Goal: Information Seeking & Learning: Learn about a topic

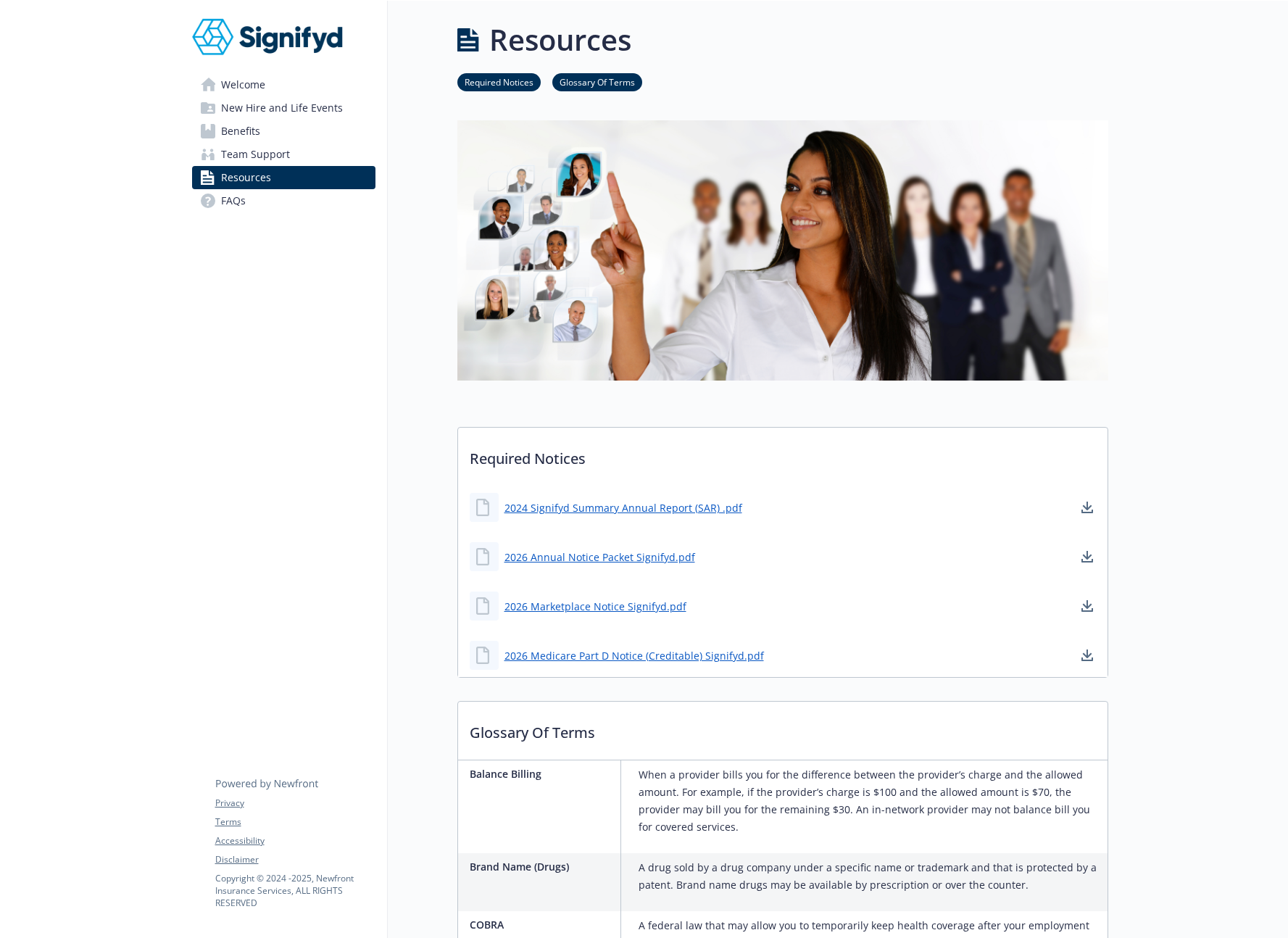
click at [234, 139] on span "Benefits" at bounding box center [240, 131] width 39 height 23
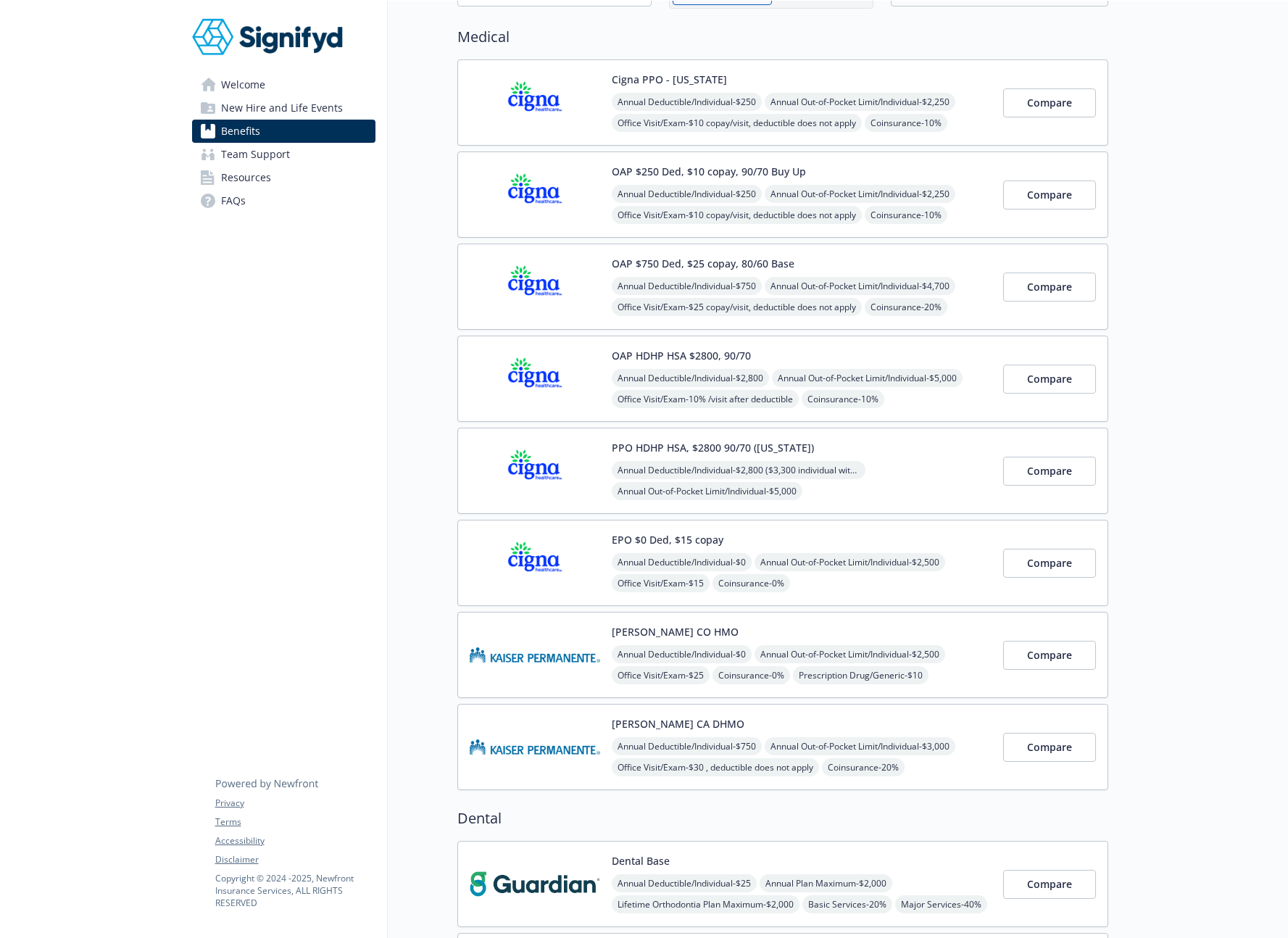
scroll to position [115, 0]
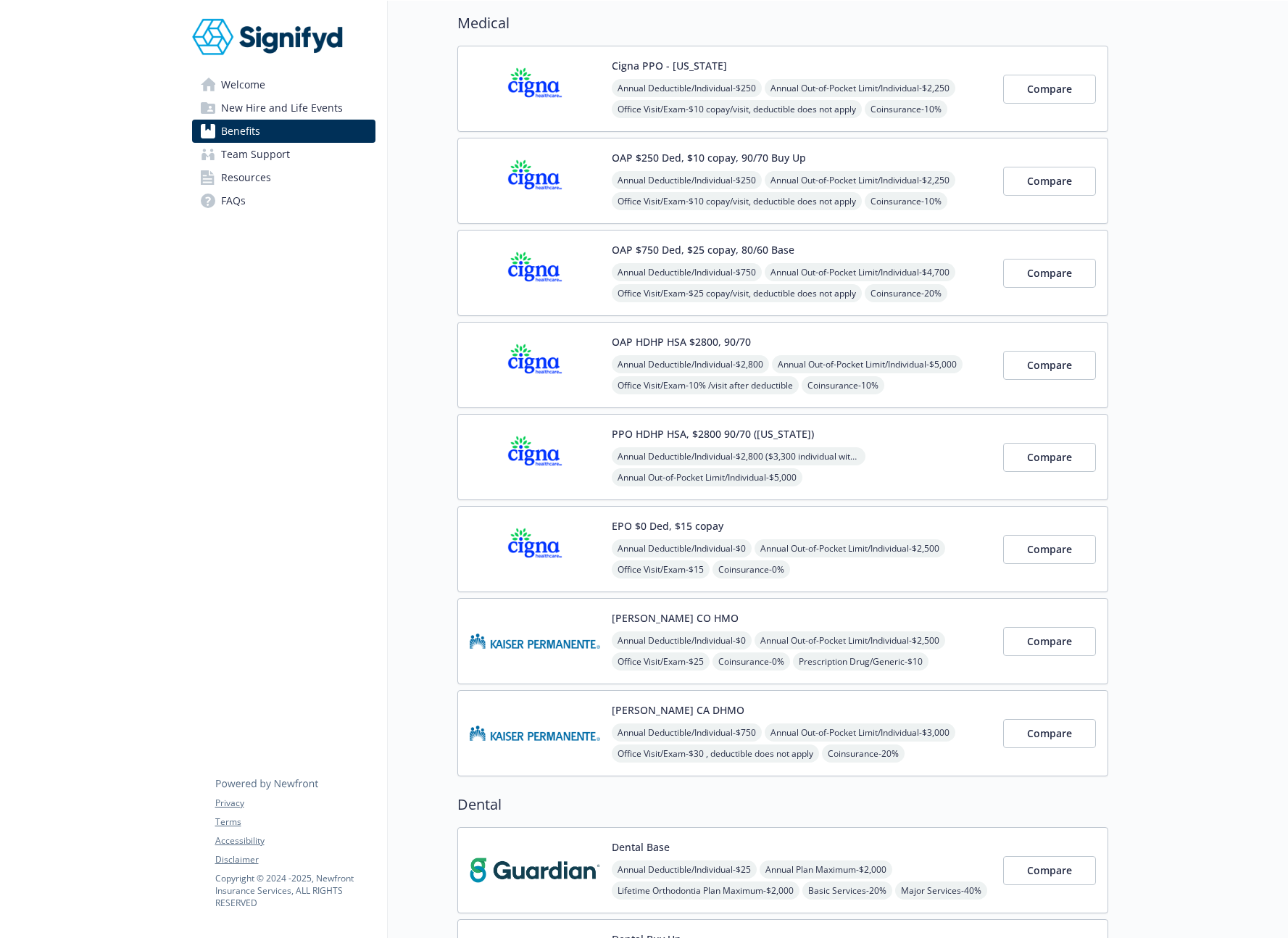
click at [663, 337] on button "OAP HDHP HSA $2800, 90/70" at bounding box center [681, 342] width 139 height 16
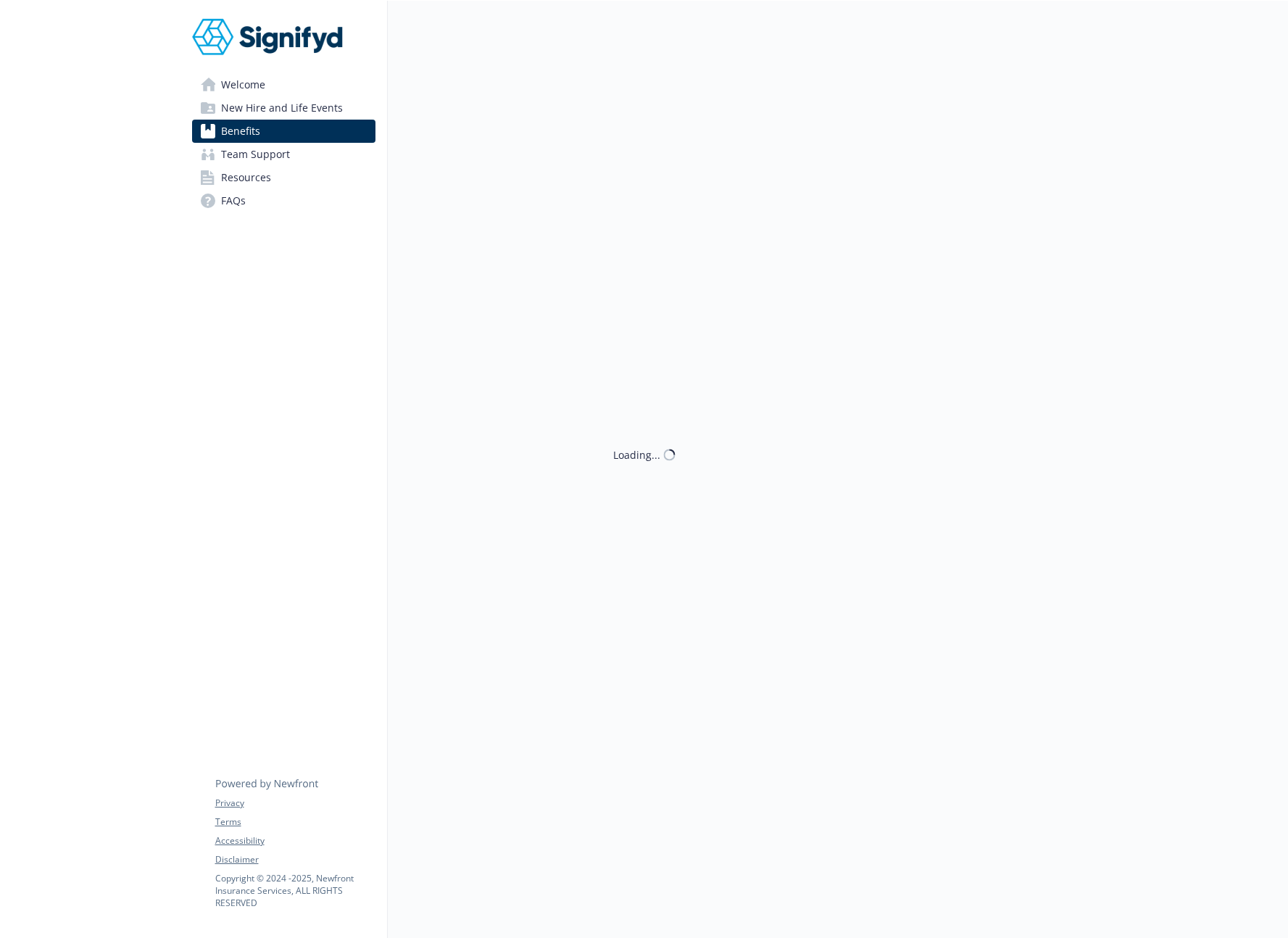
scroll to position [115, 0]
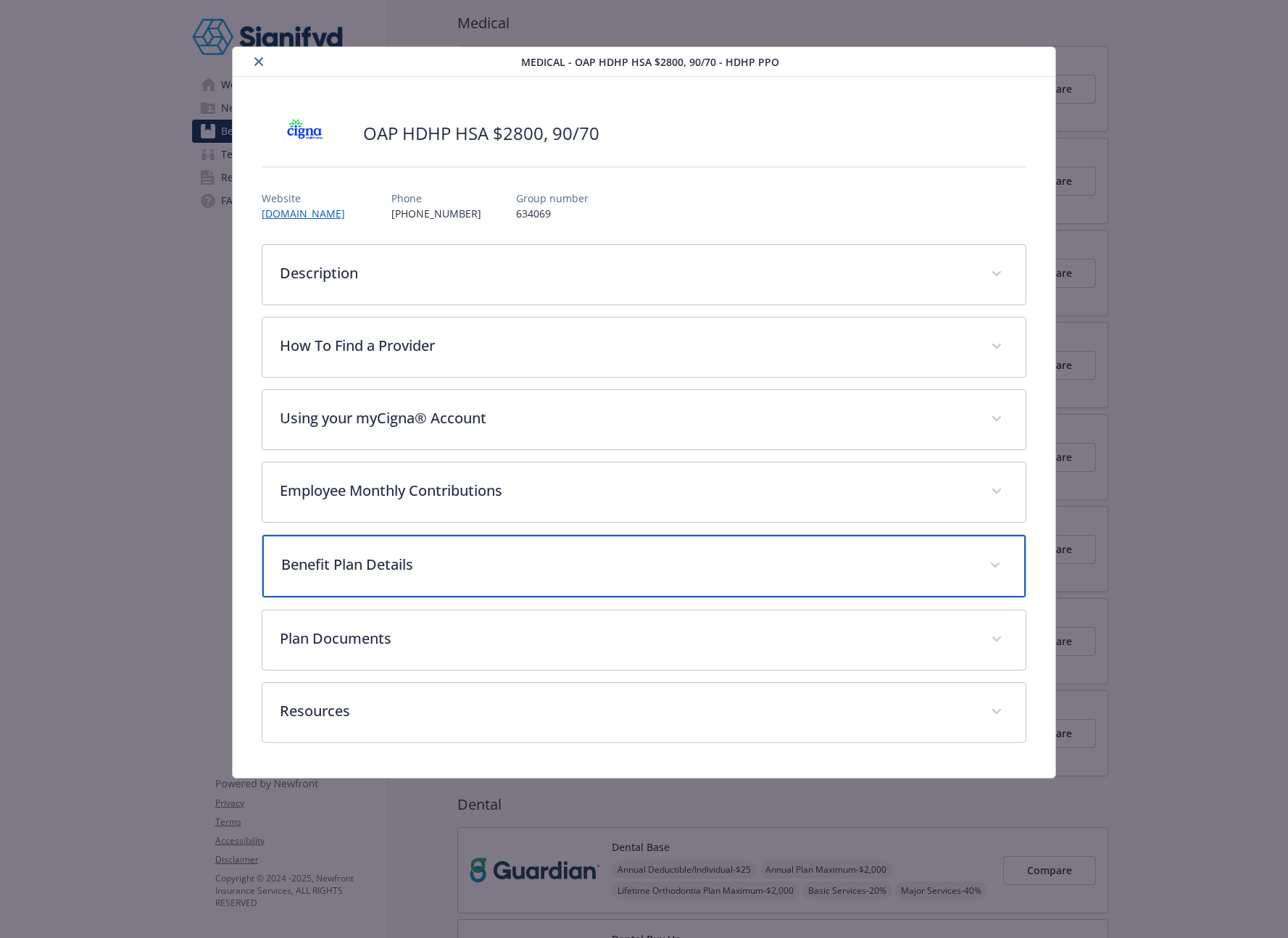
click at [520, 568] on p "Benefit Plan Details" at bounding box center [627, 564] width 691 height 22
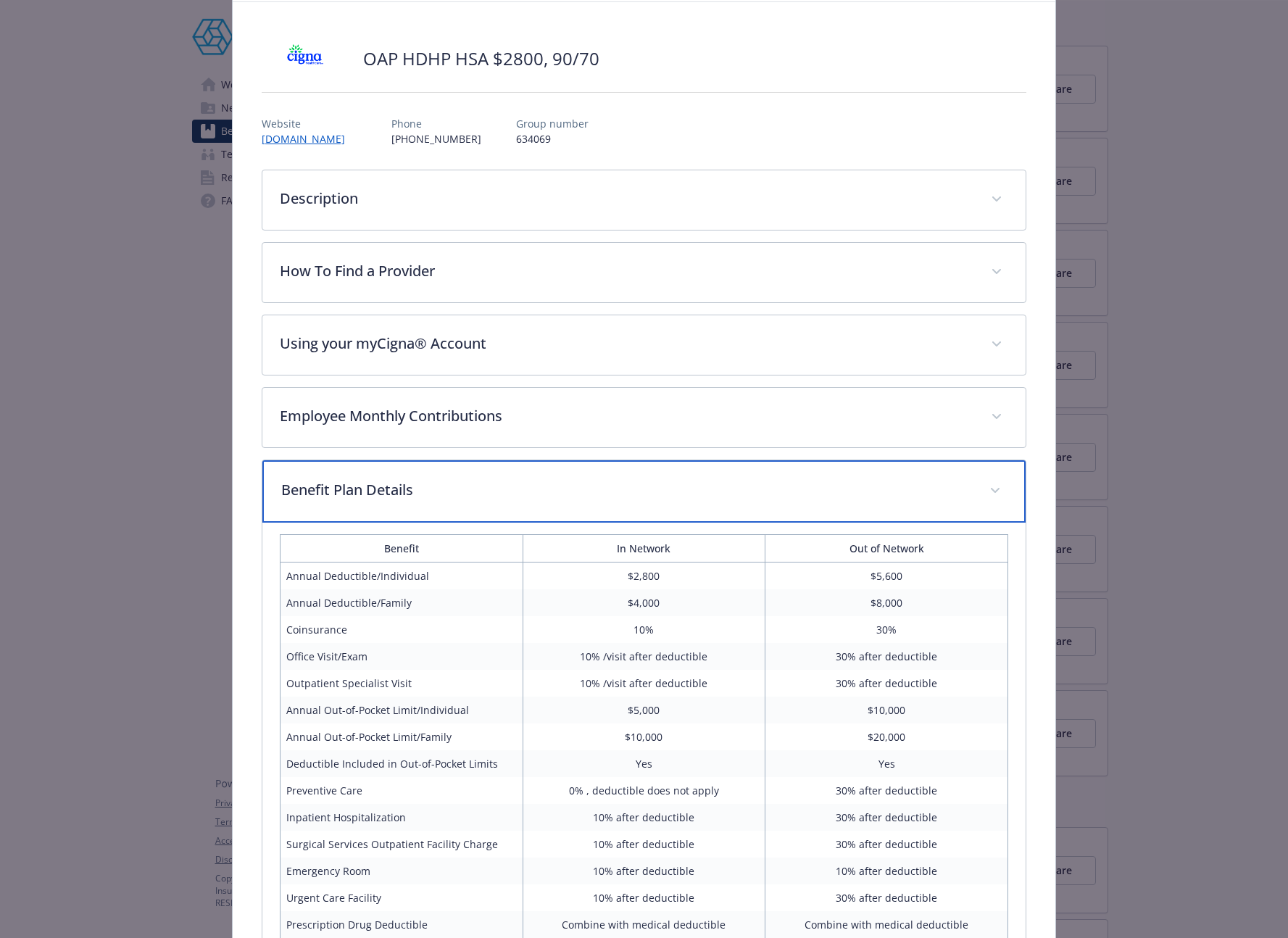
scroll to position [0, 0]
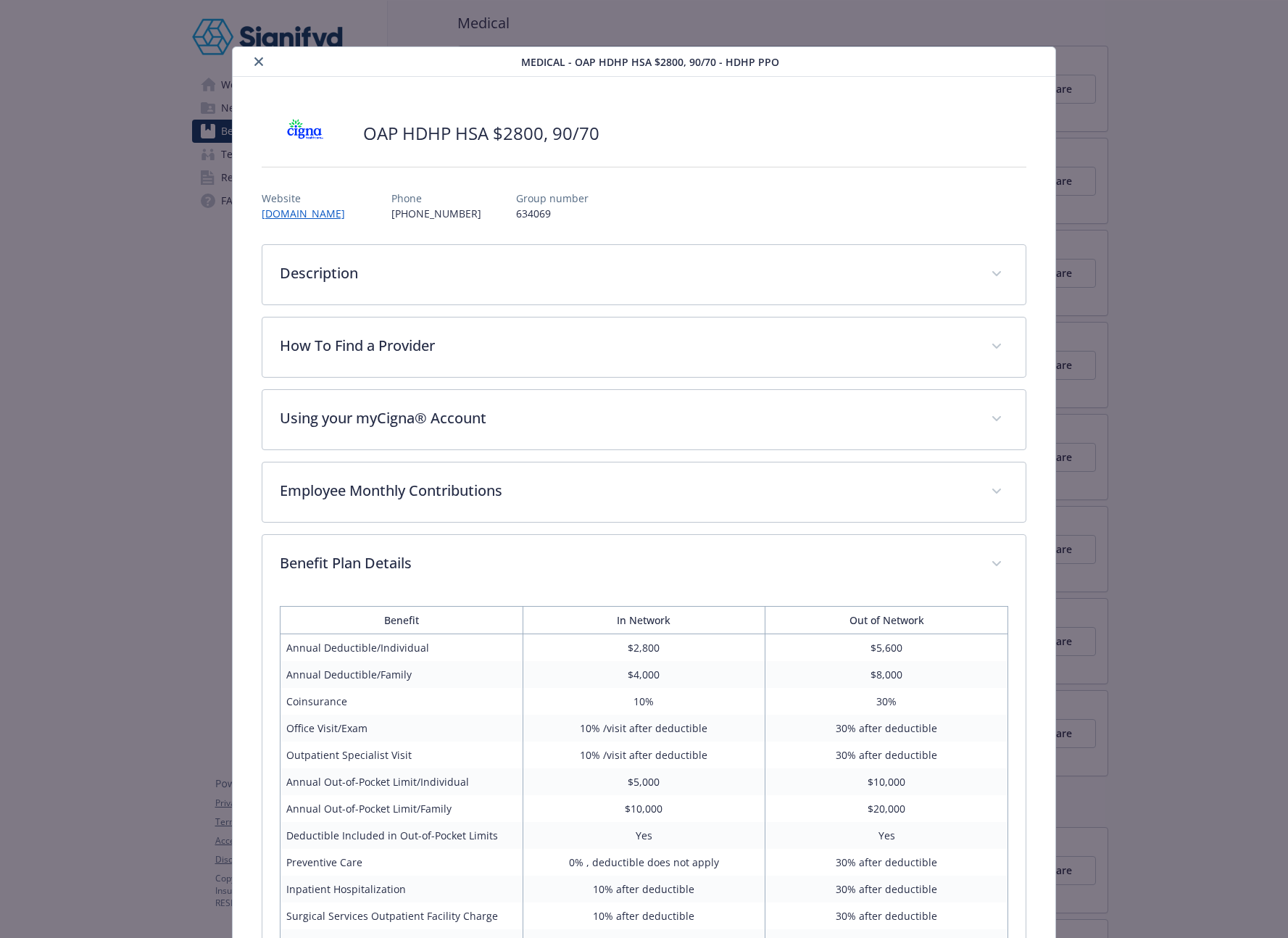
click at [256, 63] on icon "close" at bounding box center [259, 61] width 9 height 9
